Goal: Check status

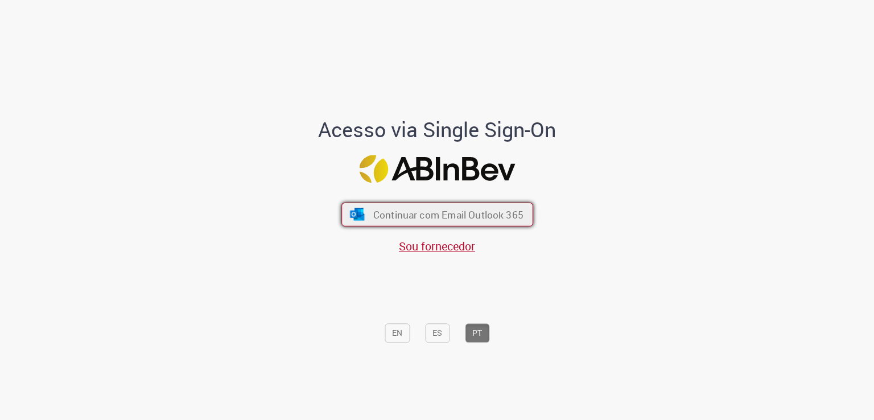
click at [498, 217] on span "Continuar com Email Outlook 365" at bounding box center [447, 214] width 150 height 13
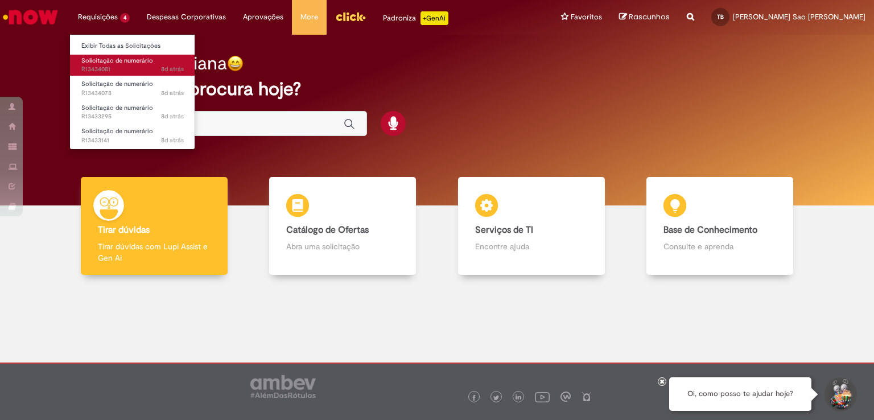
click at [126, 62] on span "Solicitação de numerário" at bounding box center [117, 60] width 72 height 9
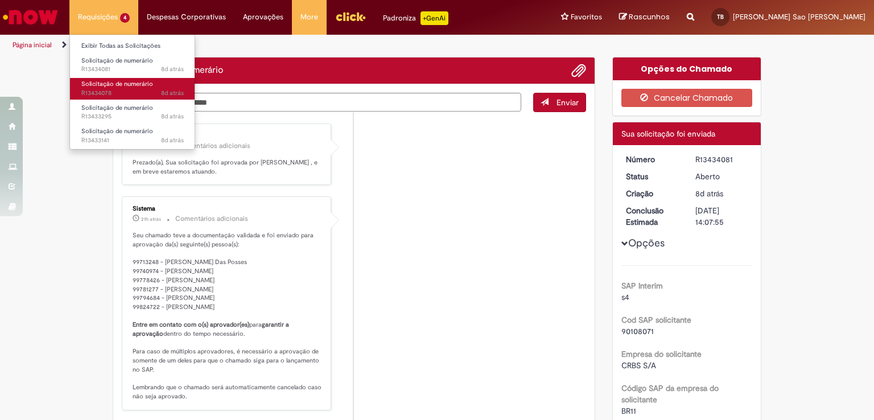
click at [123, 88] on link "Solicitação de numerário 8d atrás 8 dias atrás R13434078" at bounding box center [132, 88] width 125 height 21
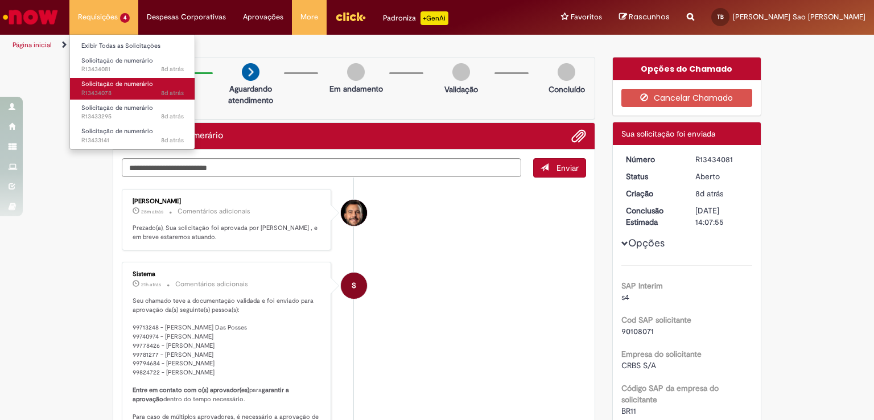
click at [123, 88] on link "Solicitação de numerário 8d atrás 8 dias atrás R13434078" at bounding box center [132, 88] width 125 height 21
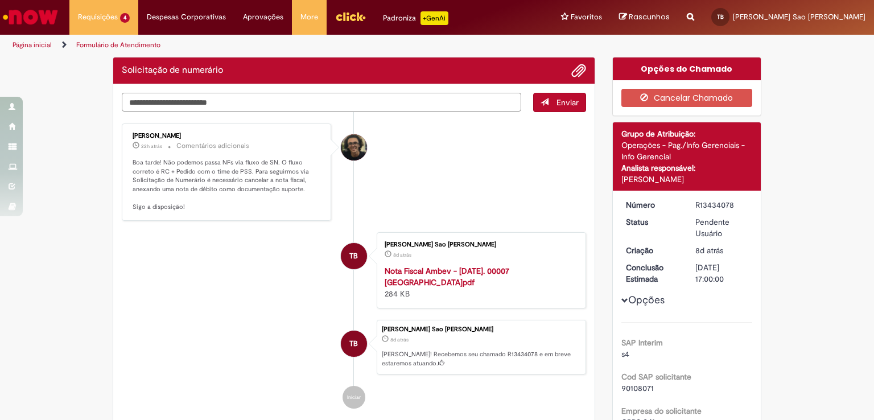
click at [260, 107] on textarea "Digite sua mensagem aqui..." at bounding box center [321, 102] width 399 height 19
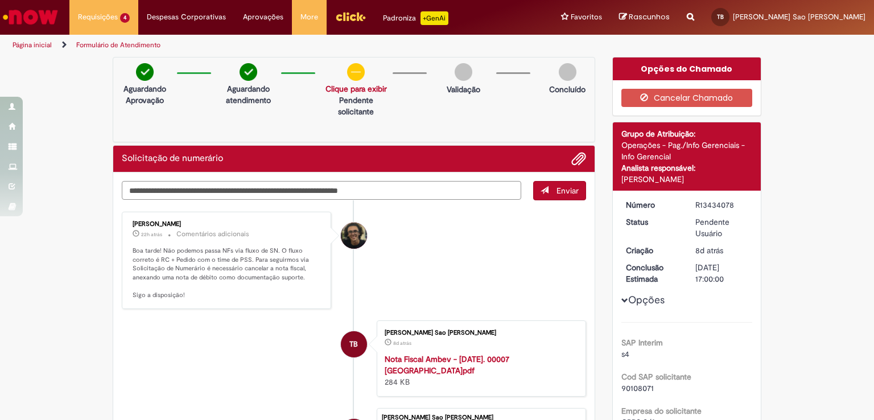
type textarea "**********"
click at [572, 157] on span "Adicionar anexos" at bounding box center [579, 159] width 14 height 14
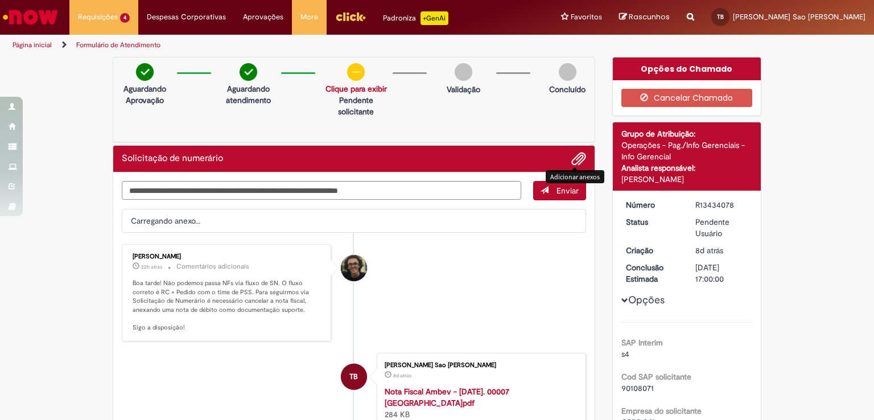
click at [558, 188] on span "Enviar" at bounding box center [567, 190] width 22 height 10
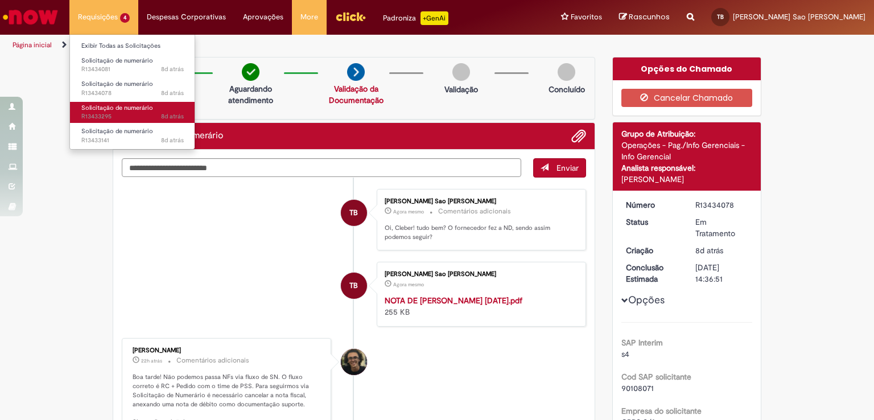
click at [116, 102] on link "Solicitação de numerário 8d atrás 8 dias atrás R13433295" at bounding box center [132, 112] width 125 height 21
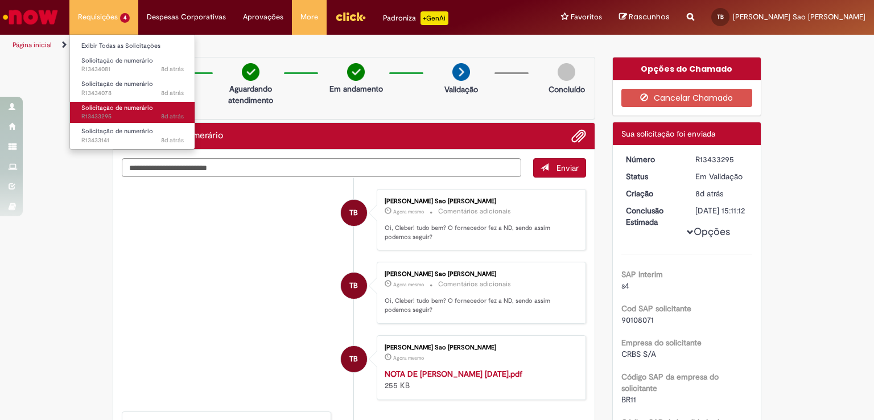
click at [118, 105] on span "Solicitação de numerário" at bounding box center [117, 108] width 72 height 9
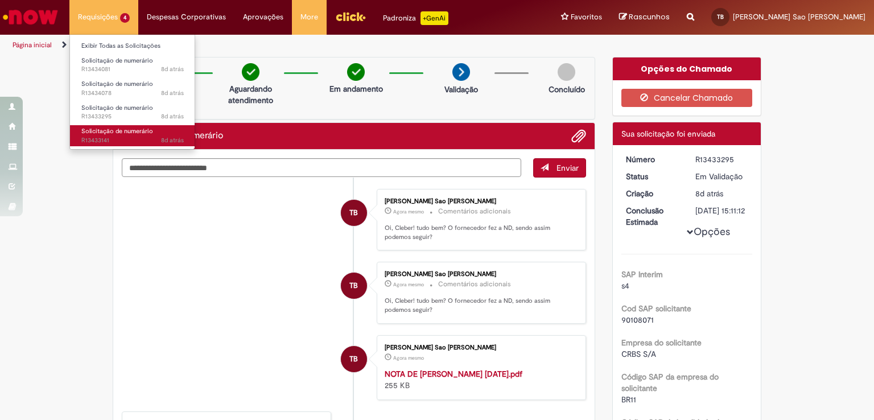
click at [139, 141] on span "8d atrás 8 dias atrás R13433141" at bounding box center [132, 140] width 102 height 9
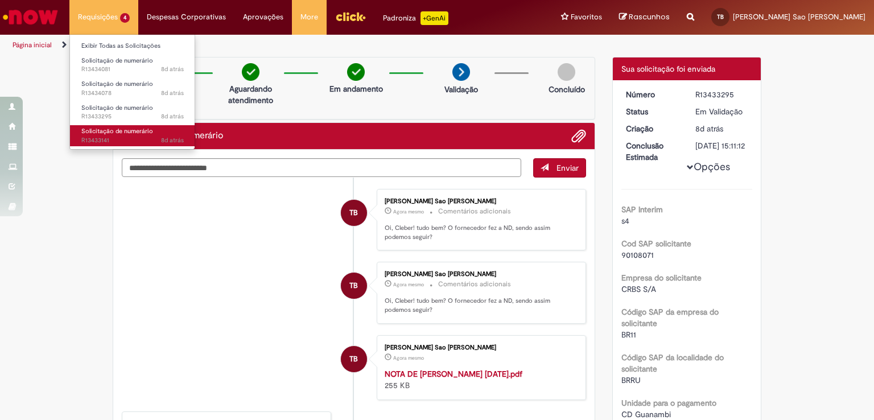
click at [136, 138] on span "8d atrás 8 dias atrás R13433141" at bounding box center [132, 140] width 102 height 9
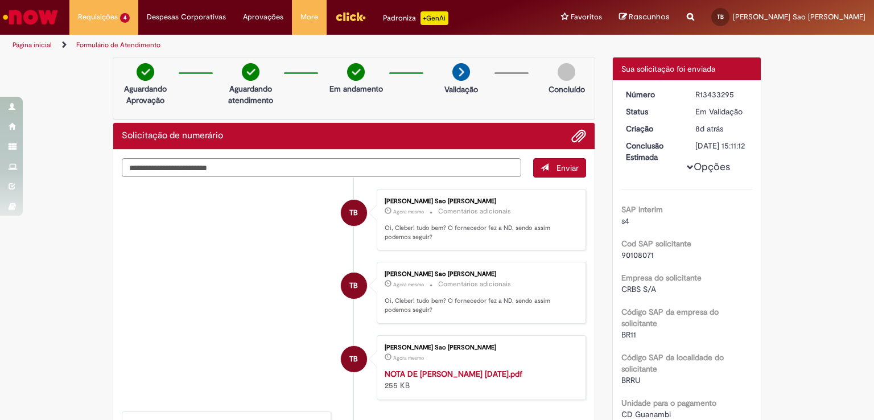
click at [279, 278] on li "TB [PERSON_NAME] Sao [PERSON_NAME] Agora mesmo Agora mesmo Comentários adiciona…" at bounding box center [354, 293] width 464 height 62
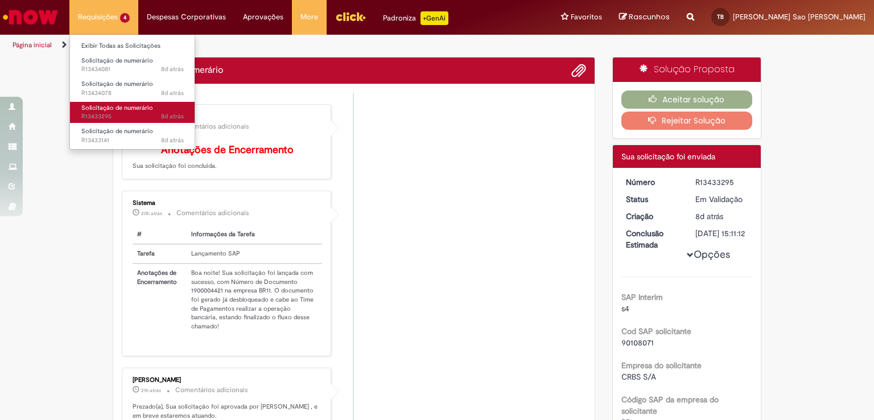
click at [140, 114] on span "8d atrás 8 dias atrás R13433295" at bounding box center [132, 116] width 102 height 9
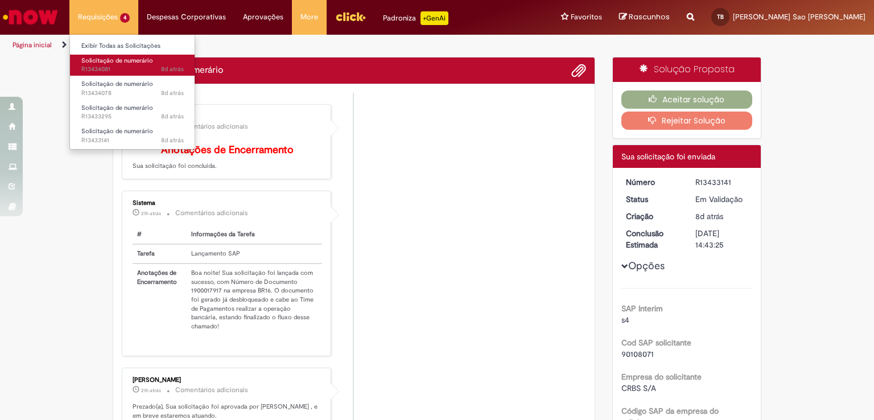
click at [149, 65] on span "8d atrás 8 dias atrás R13434081" at bounding box center [132, 69] width 102 height 9
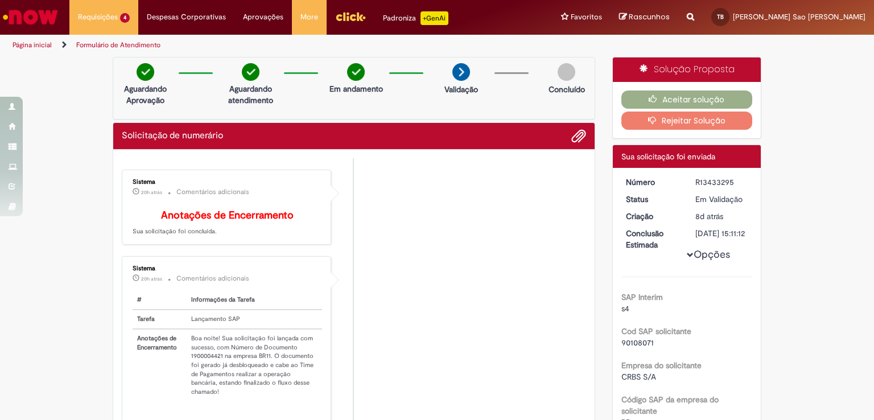
click at [536, 232] on li "Sistema 20h atrás 20 horas atrás Comentários adicionais Anotações de Encerramen…" at bounding box center [354, 207] width 464 height 76
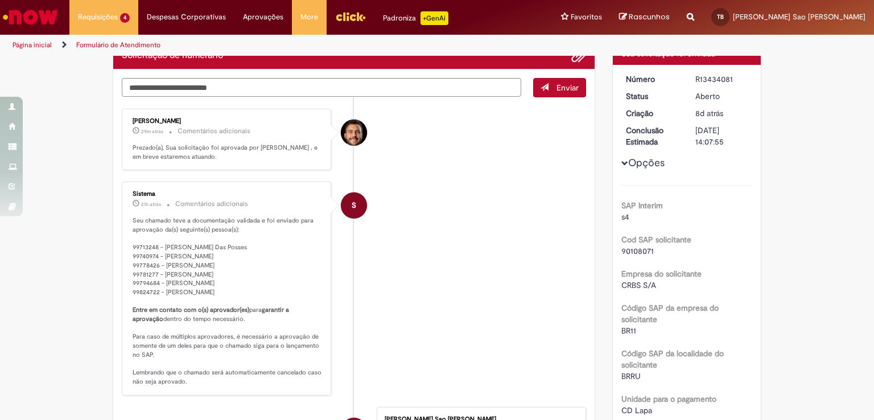
scroll to position [227, 0]
